Goal: Task Accomplishment & Management: Manage account settings

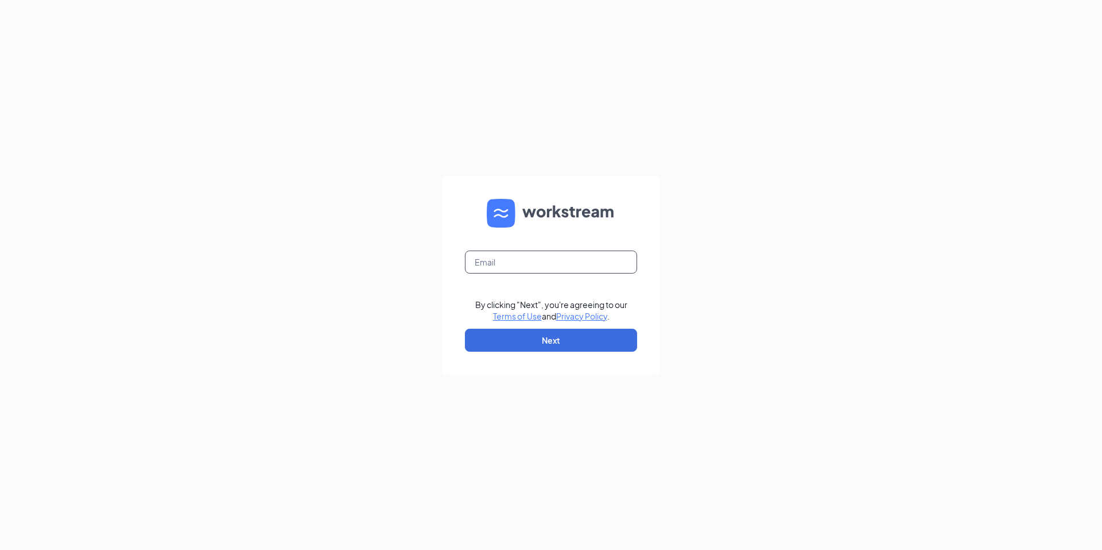
click at [521, 259] on input "text" at bounding box center [551, 261] width 172 height 23
type input "madlutzinc@gmail.com"
click at [543, 338] on button "Next" at bounding box center [551, 339] width 172 height 23
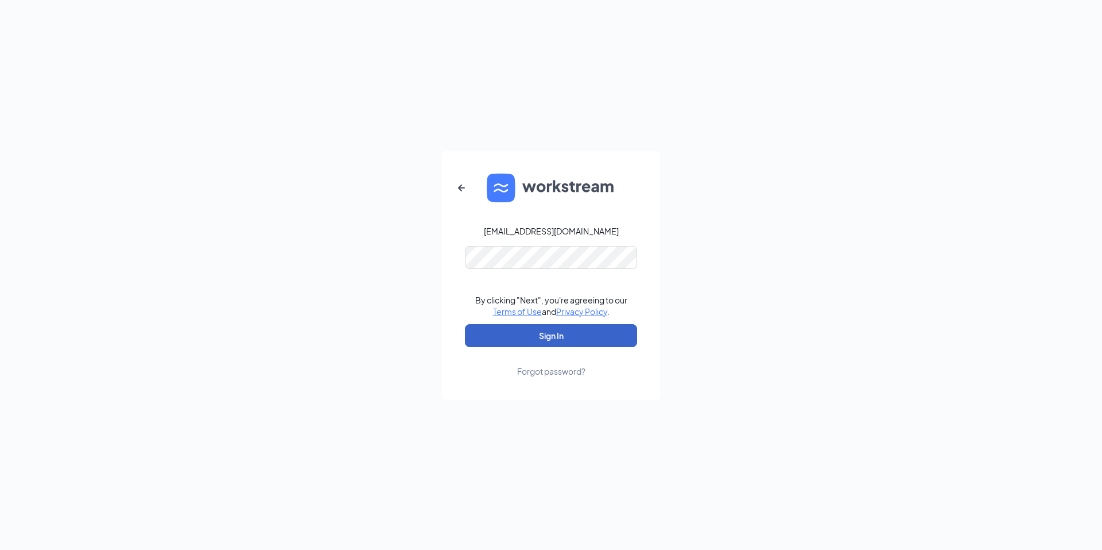
click at [561, 342] on button "Sign In" at bounding box center [551, 335] width 172 height 23
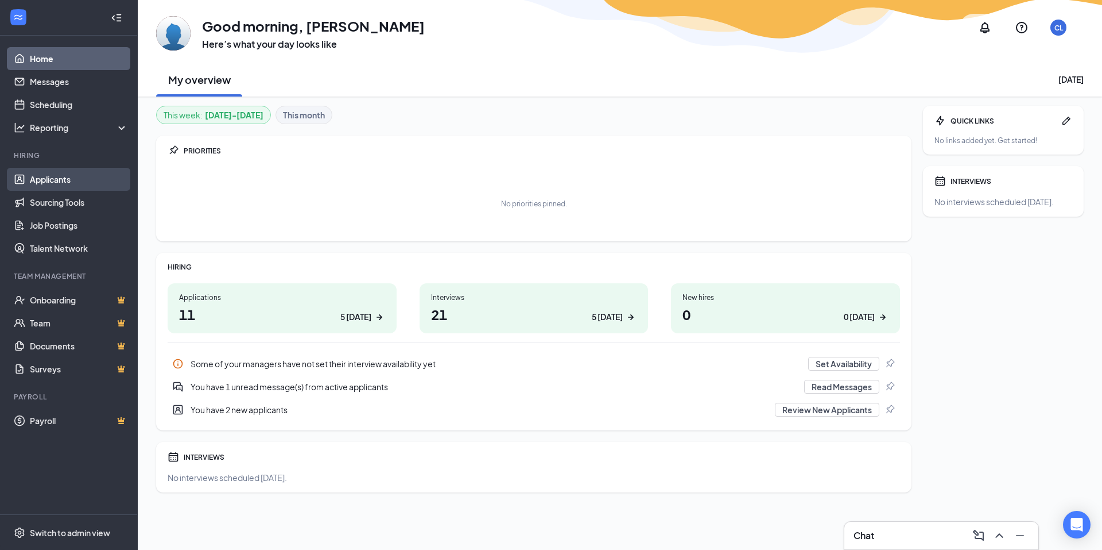
click at [65, 188] on link "Applicants" at bounding box center [79, 179] width 98 height 23
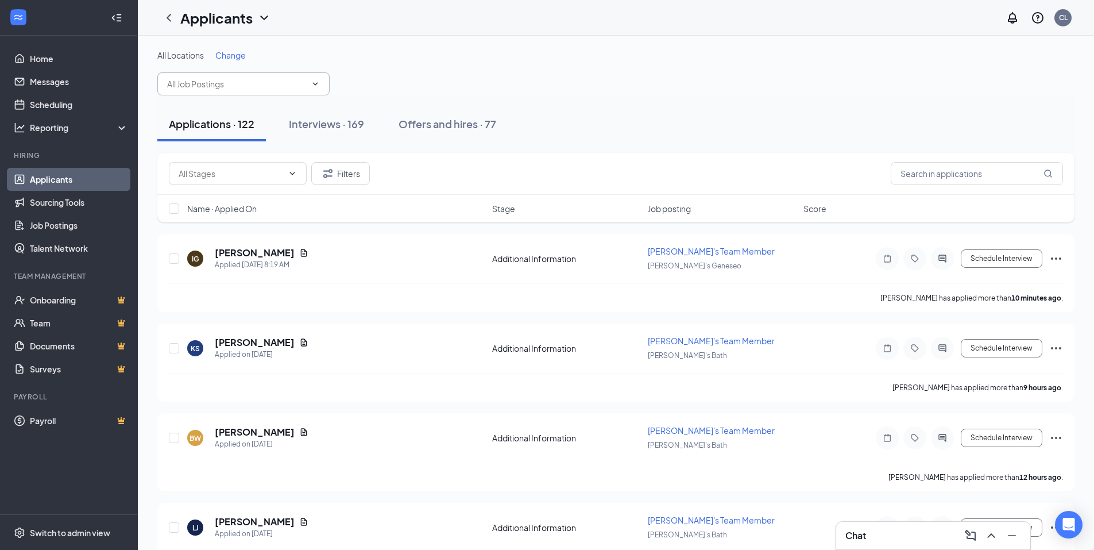
click at [262, 85] on input "text" at bounding box center [236, 84] width 139 height 13
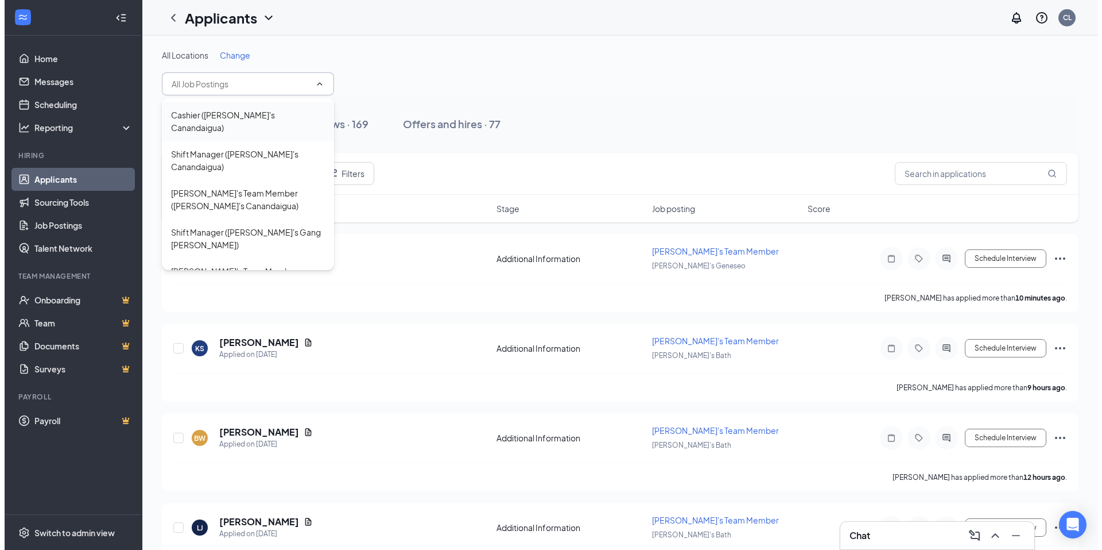
scroll to position [115, 0]
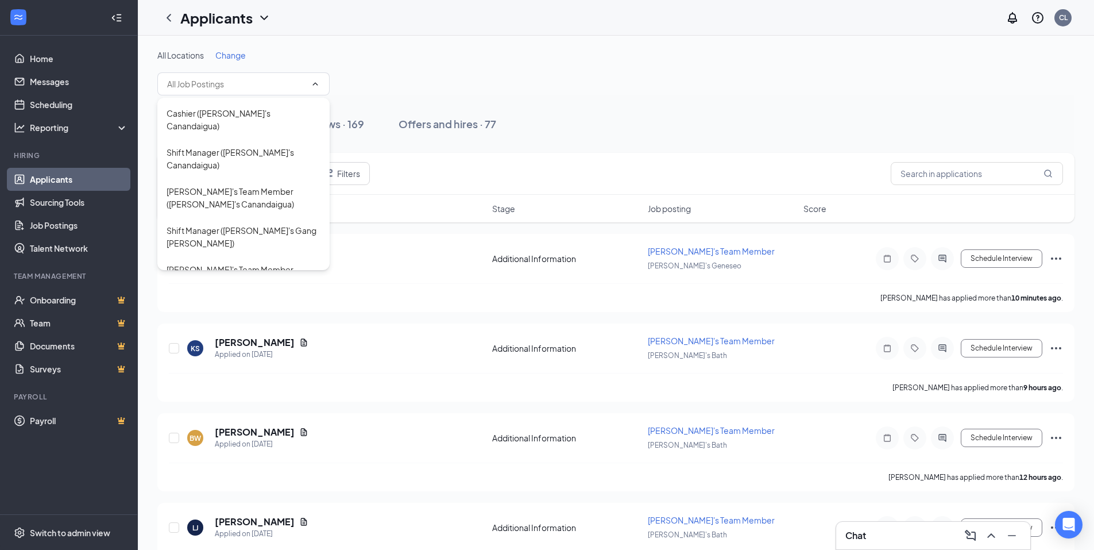
click at [266, 354] on div "[PERSON_NAME]'s Team Member ([PERSON_NAME]'s Geneseo)" at bounding box center [244, 366] width 154 height 25
type input "[PERSON_NAME]'s Team Member ([PERSON_NAME]'s Geneseo)"
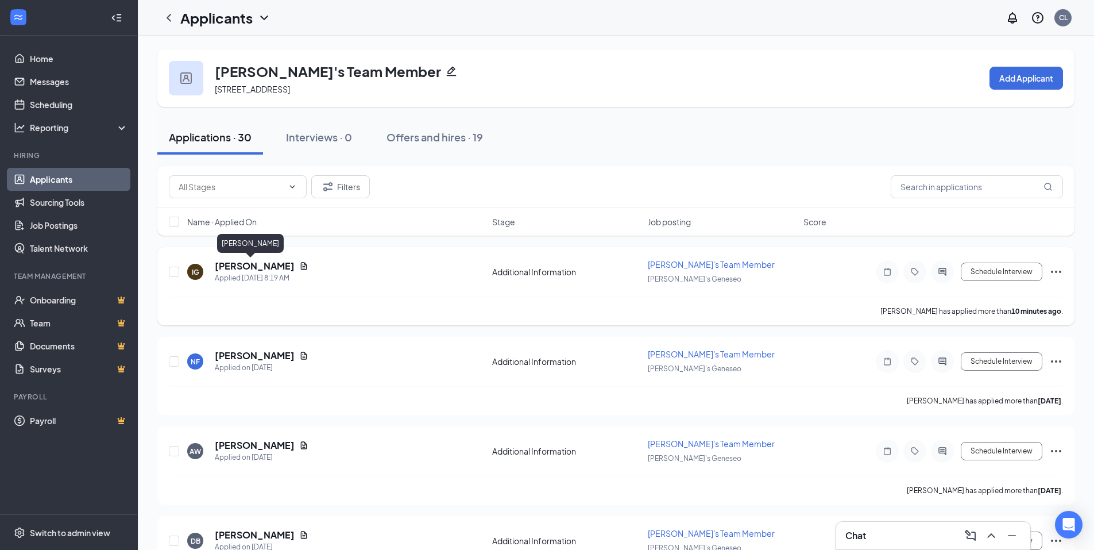
click at [243, 268] on h5 "[PERSON_NAME]" at bounding box center [255, 266] width 80 height 13
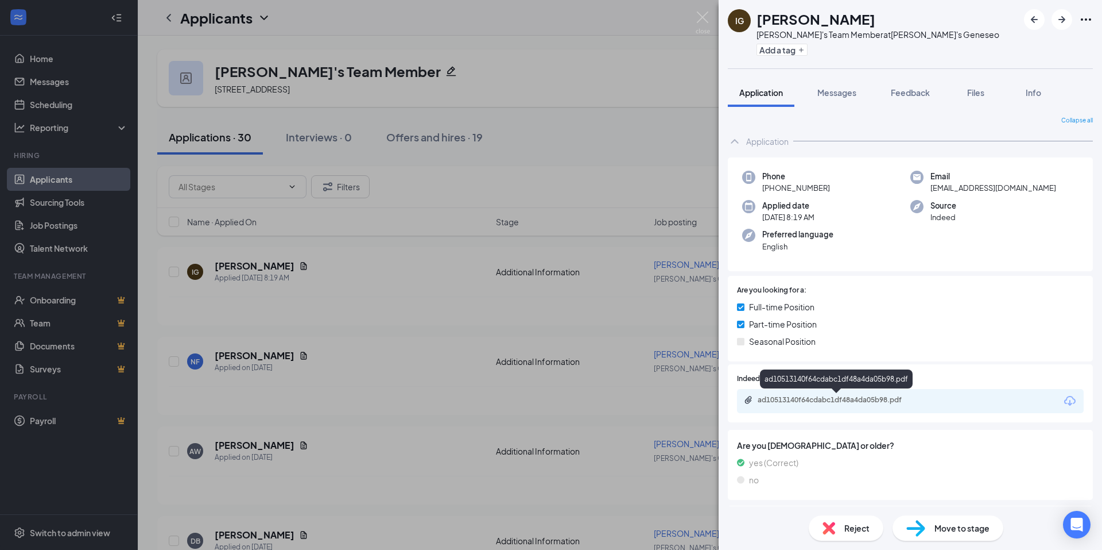
click at [854, 406] on div "ad10513140f64cdabc1df48a4da05b98.pdf" at bounding box center [837, 400] width 186 height 11
